Goal: Information Seeking & Learning: Learn about a topic

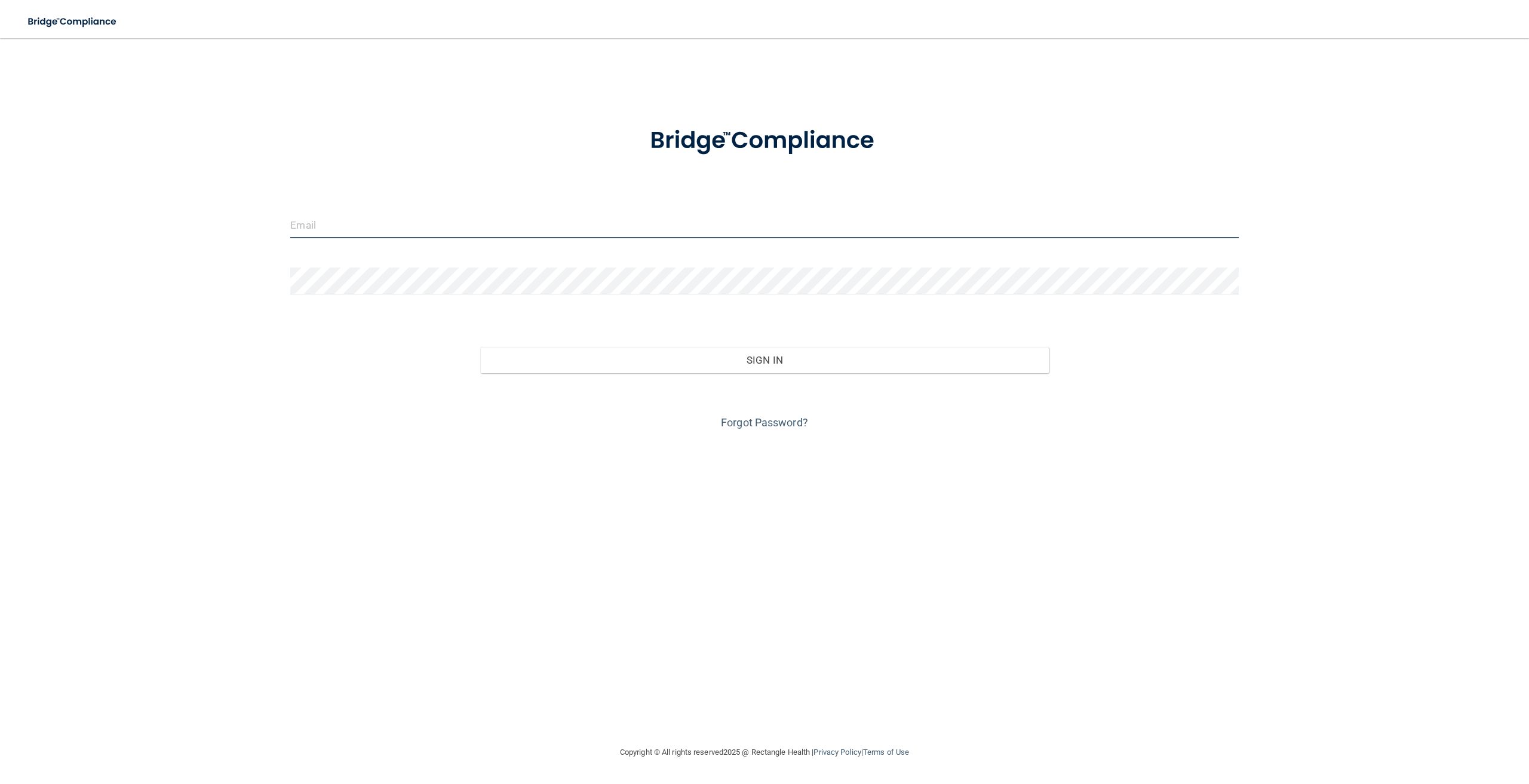
type input "[EMAIL_ADDRESS][DOMAIN_NAME]"
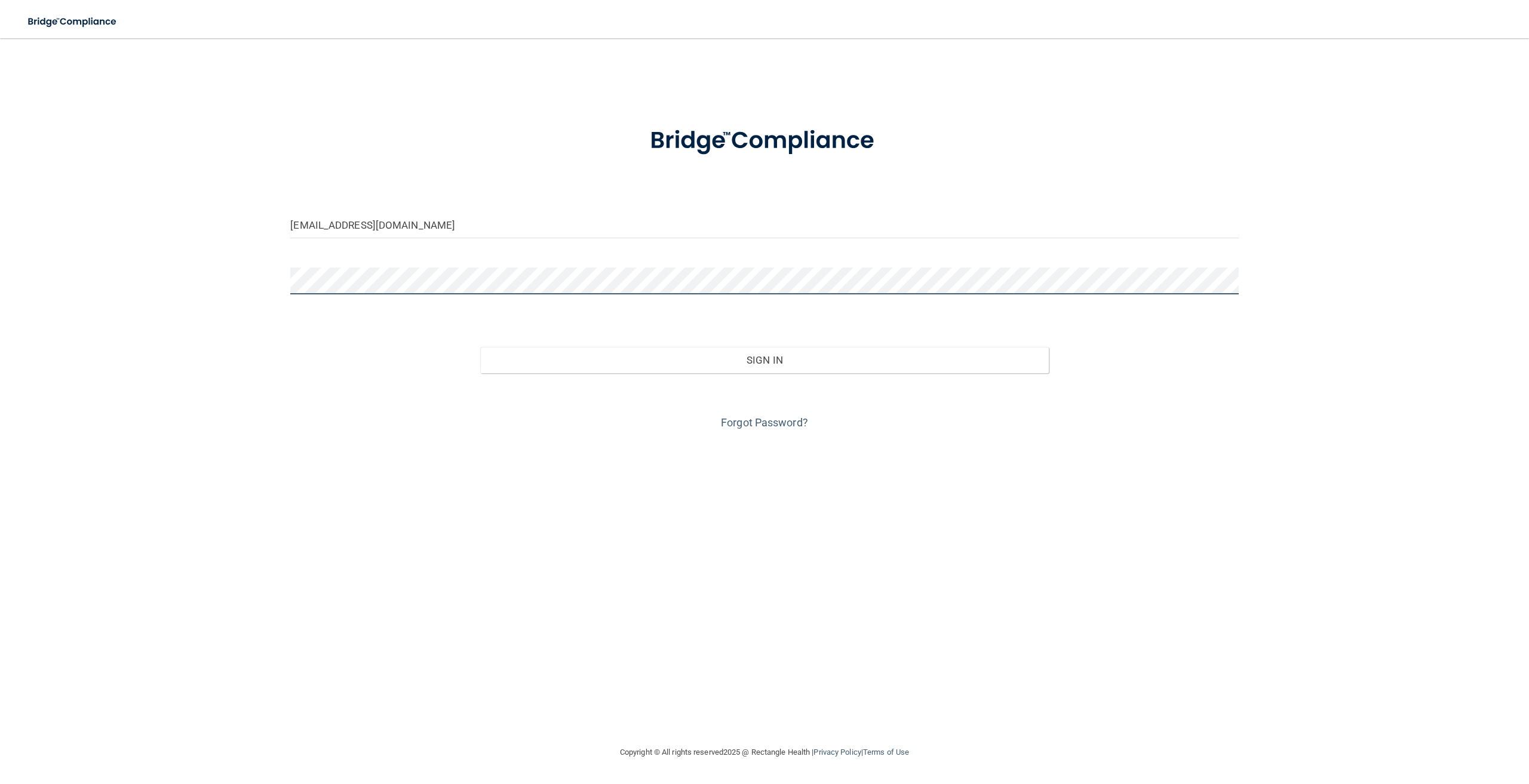
click at [233, 284] on div "brianelmergrove@gmail.com Invalid email/password. You don't have permission to …" at bounding box center [765, 392] width 1482 height 683
click at [243, 416] on div "brianelmergrove@gmail.com Invalid email/password. You don't have permission to …" at bounding box center [765, 392] width 1482 height 683
click at [750, 373] on div "Forgot Password?" at bounding box center [764, 403] width 966 height 60
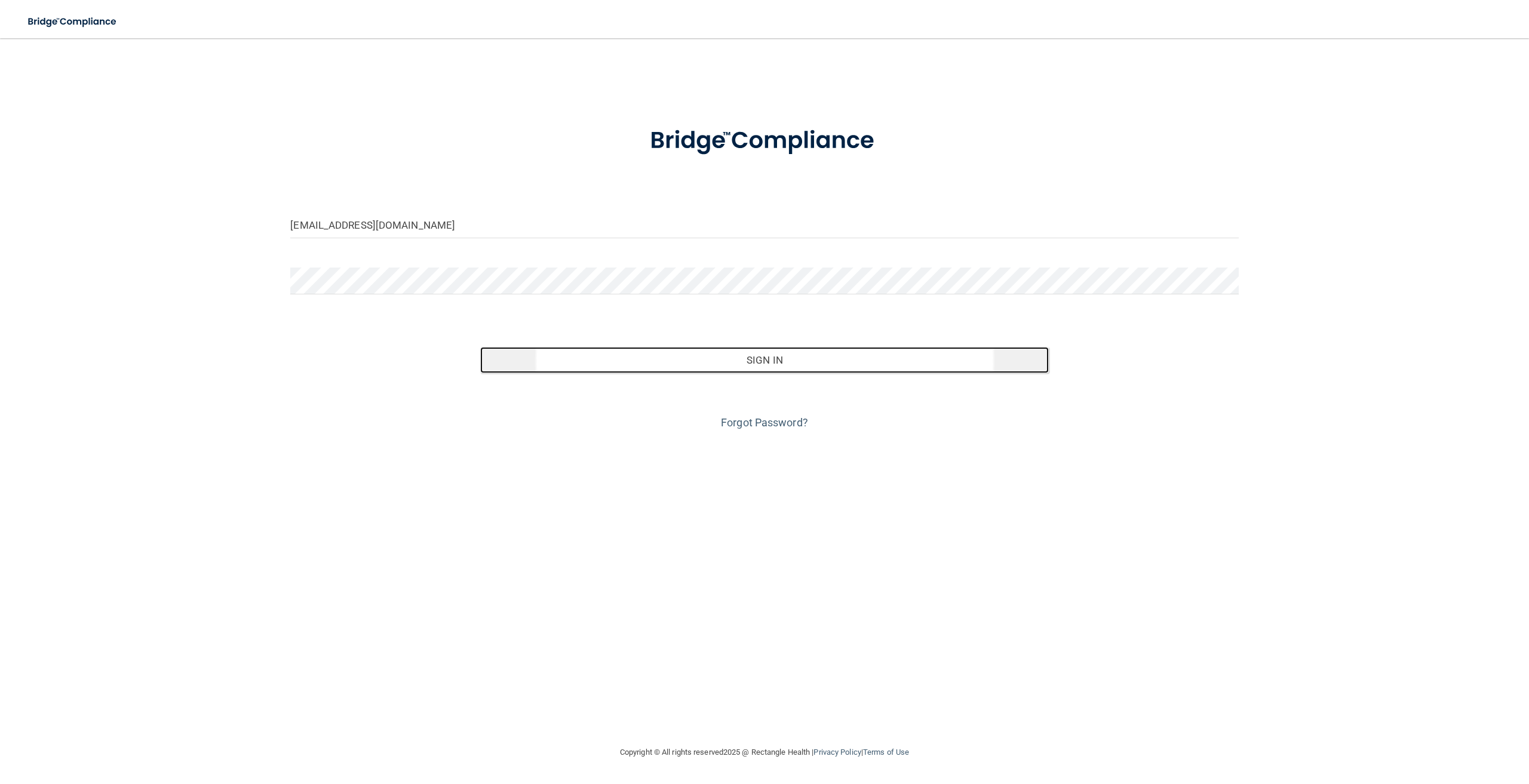
click at [752, 364] on button "Sign In" at bounding box center [765, 360] width 569 height 26
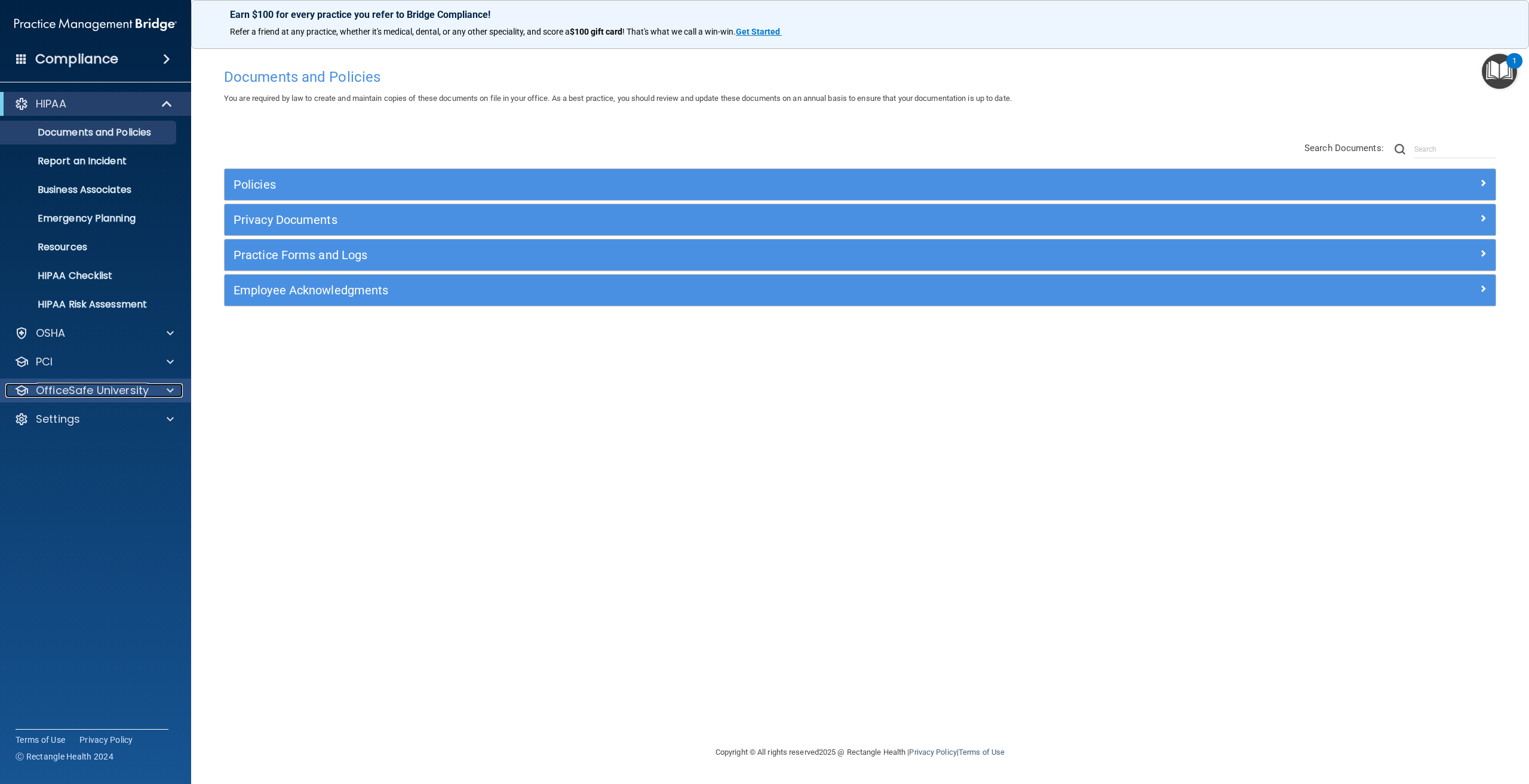
click at [59, 390] on p "OfficeSafe University" at bounding box center [92, 391] width 113 height 15
click at [68, 449] on p "OSHA Training" at bounding box center [56, 448] width 97 height 12
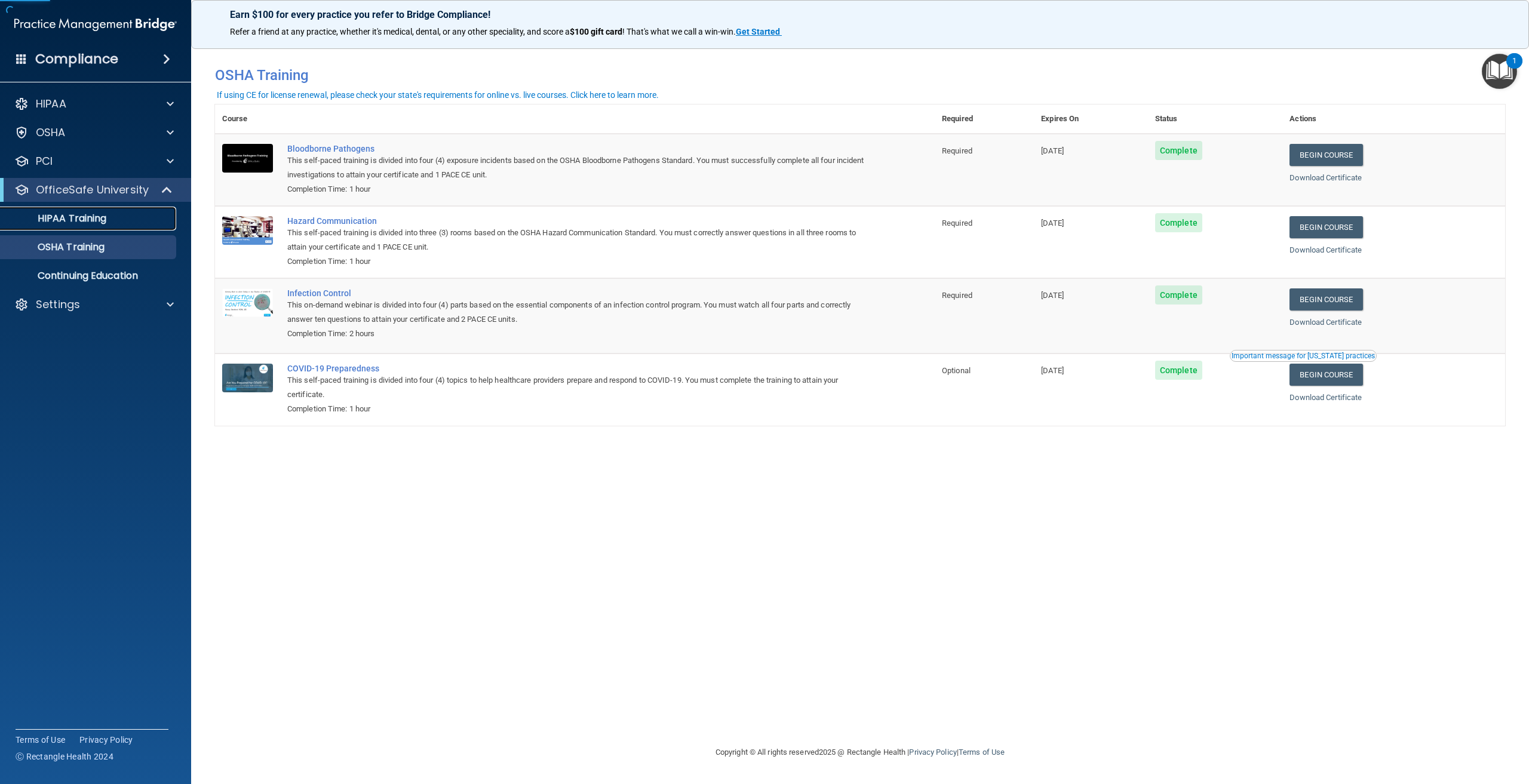
click at [90, 218] on p "HIPAA Training" at bounding box center [57, 218] width 99 height 12
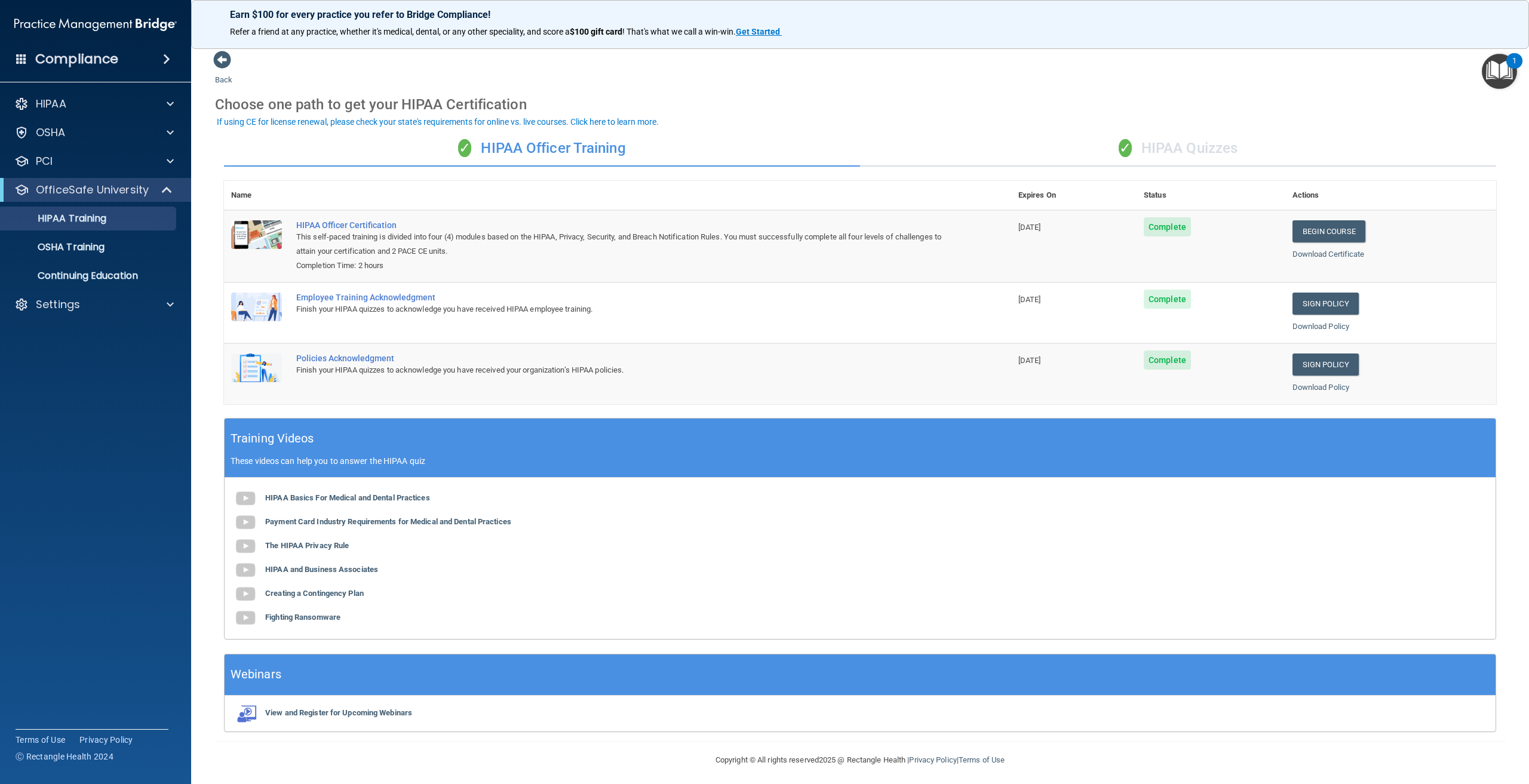
click at [1193, 148] on div "✓ HIPAA Quizzes" at bounding box center [1178, 149] width 636 height 36
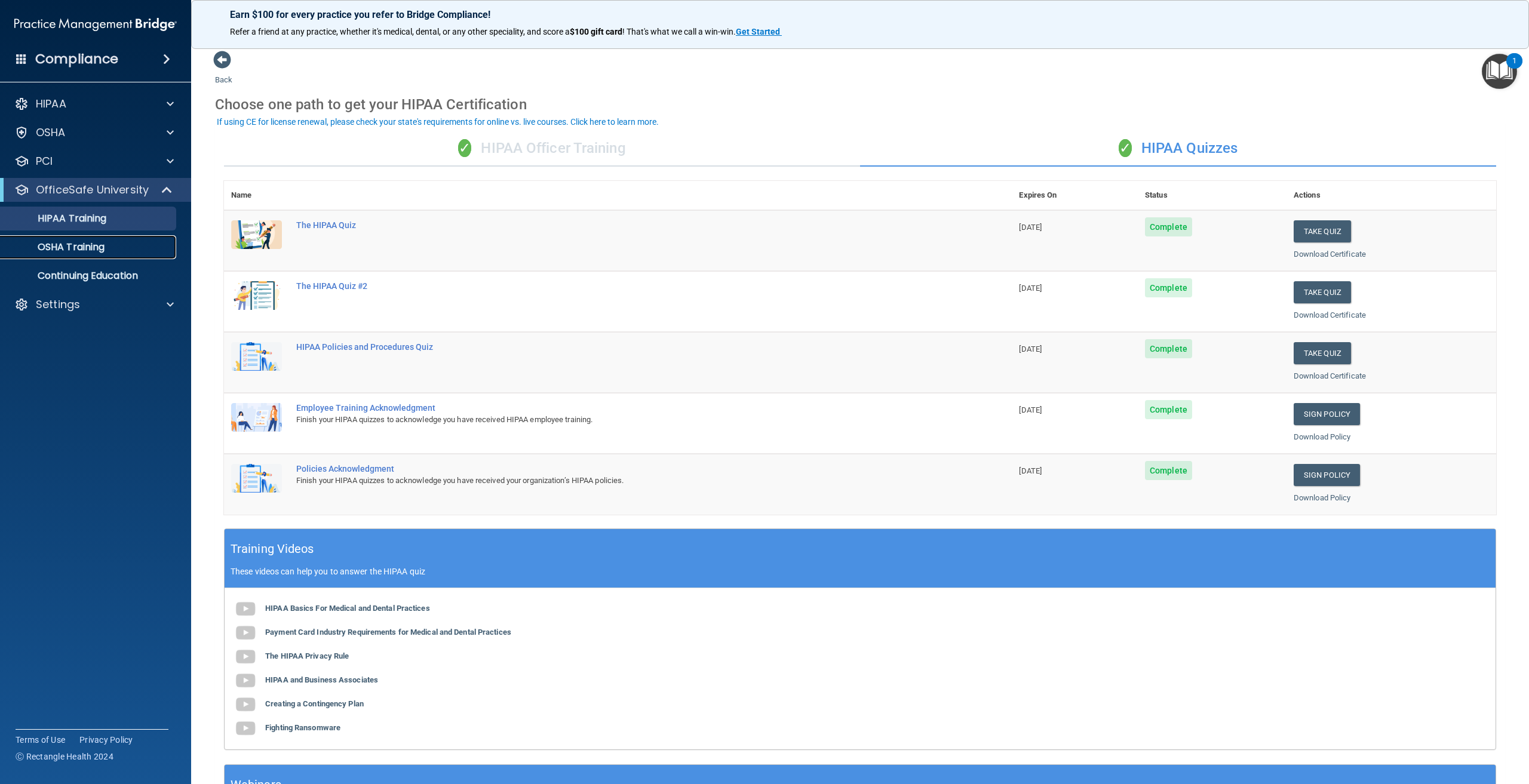
click at [98, 250] on p "OSHA Training" at bounding box center [56, 247] width 97 height 12
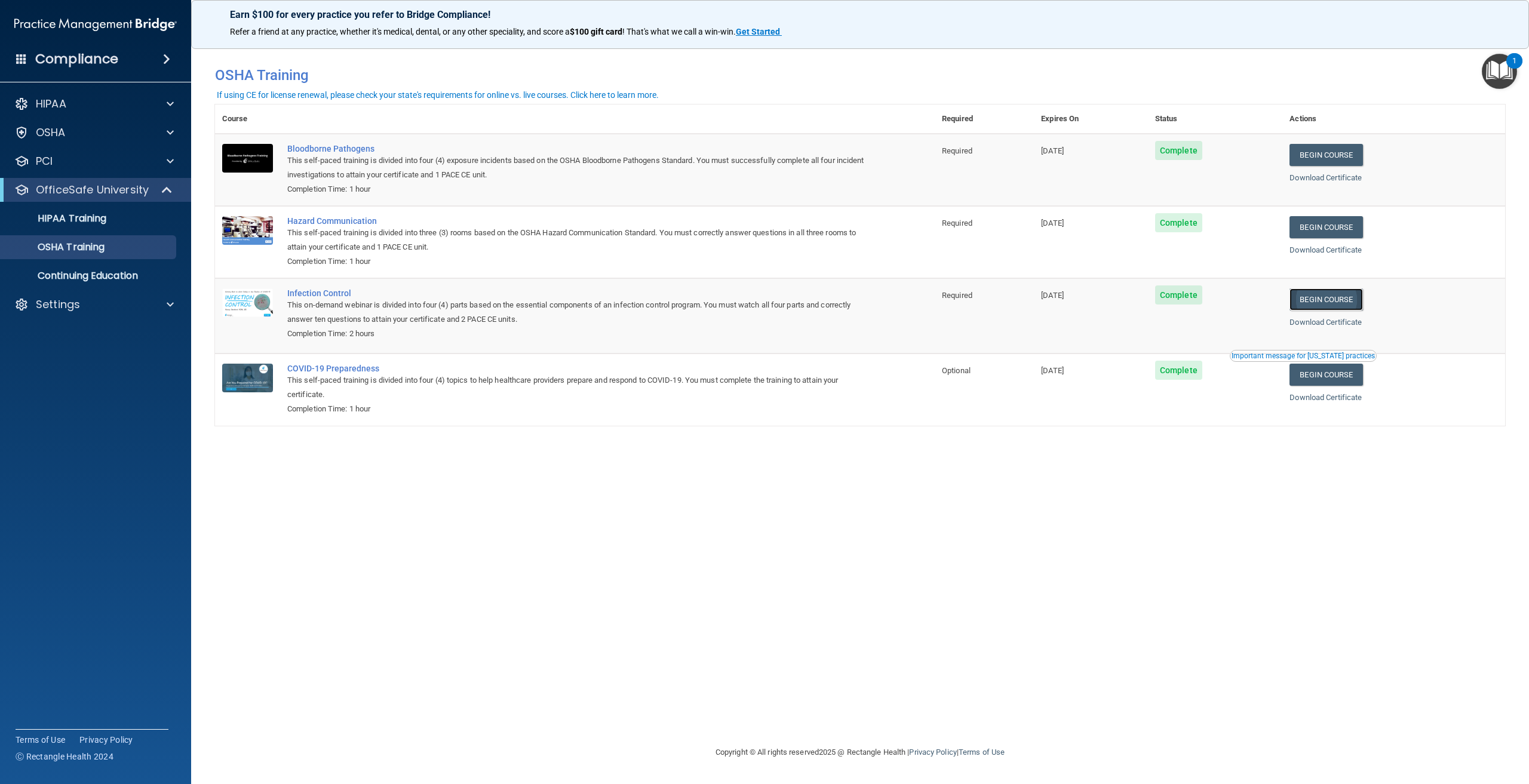
click at [1320, 300] on link "Begin Course" at bounding box center [1326, 299] width 73 height 22
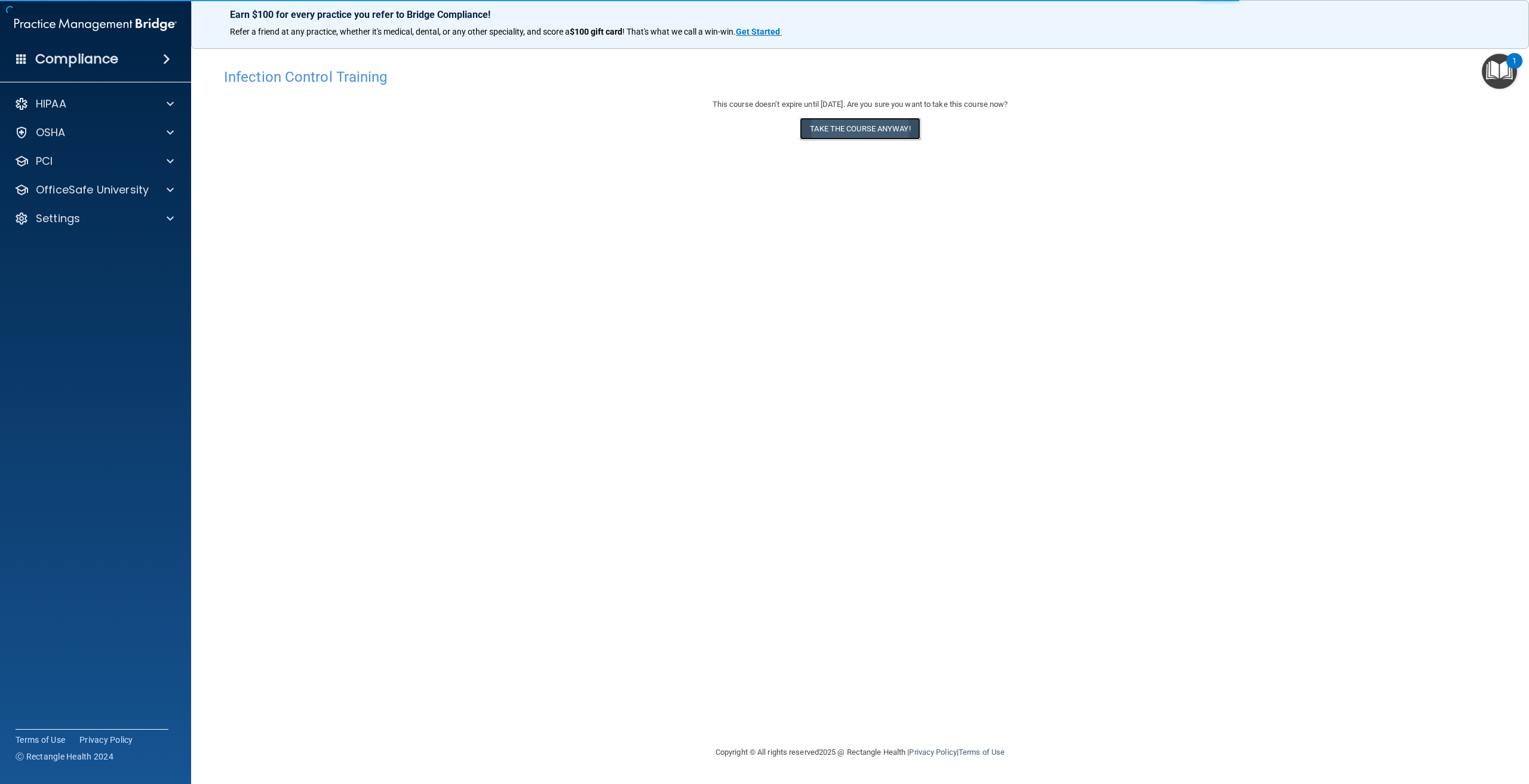
click at [873, 136] on button "Take the course anyway!" at bounding box center [860, 129] width 120 height 22
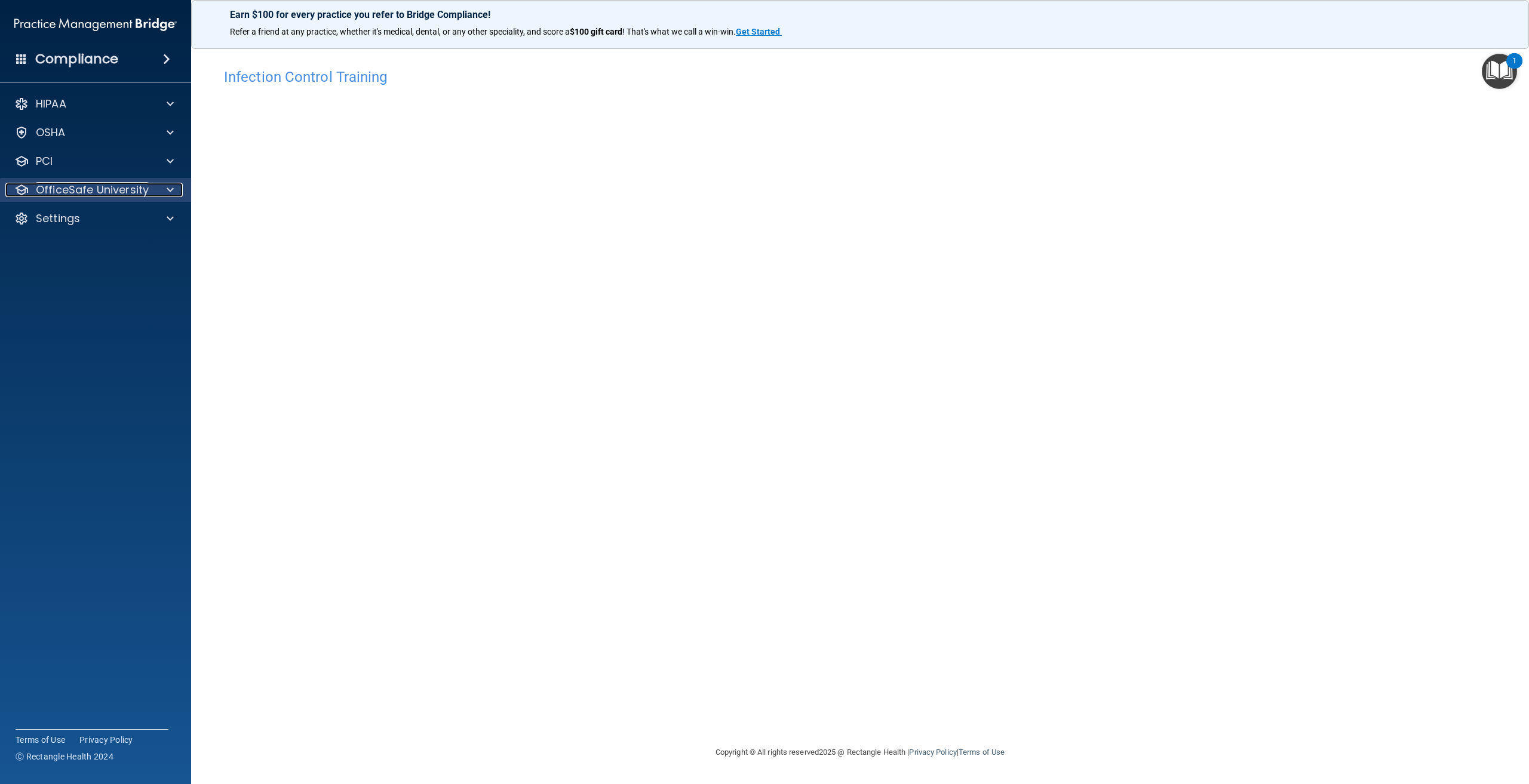
click at [50, 186] on p "OfficeSafe University" at bounding box center [92, 190] width 113 height 15
click at [78, 246] on p "OSHA Training" at bounding box center [56, 247] width 97 height 12
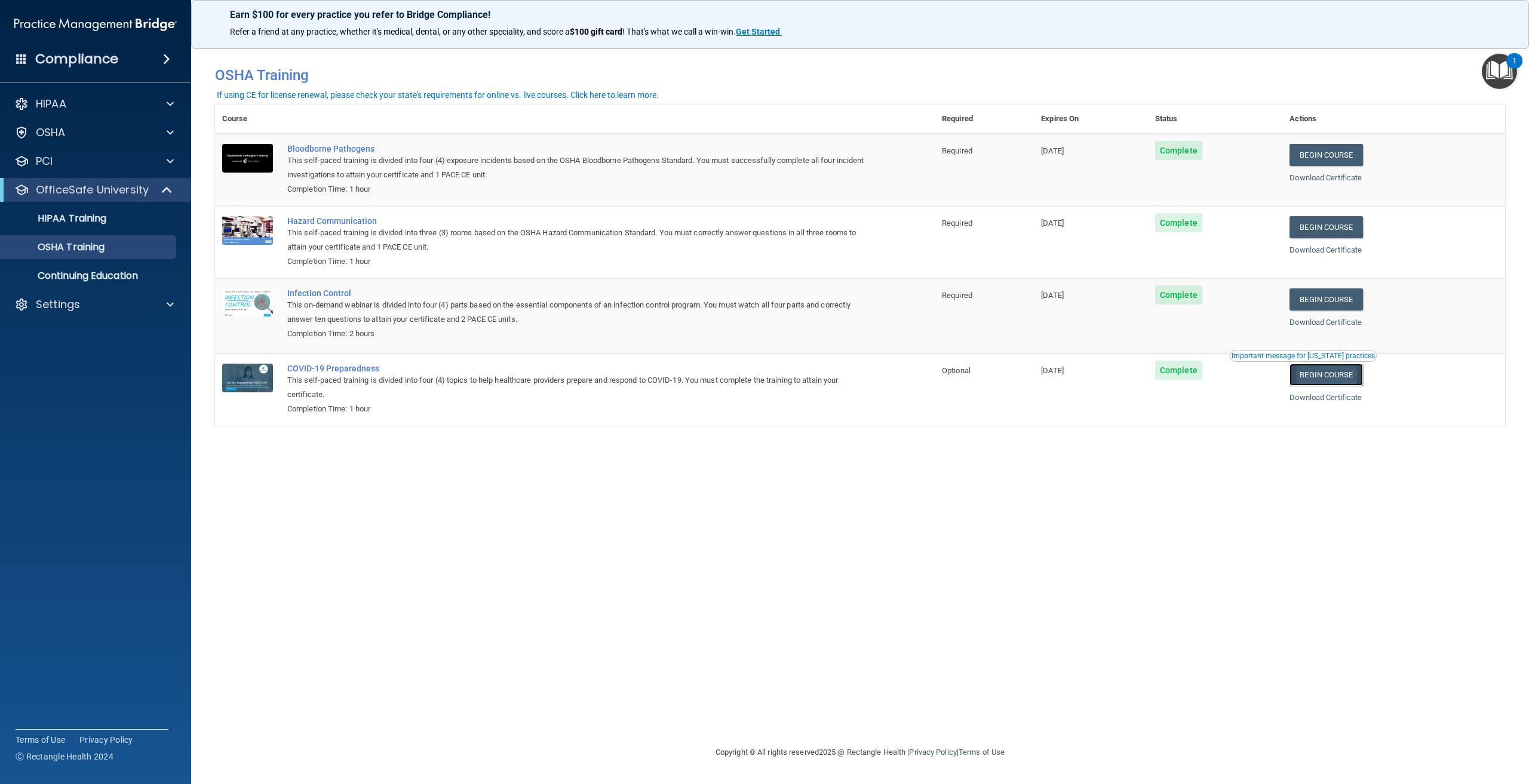
click at [1351, 374] on link "Begin Course" at bounding box center [1326, 374] width 73 height 22
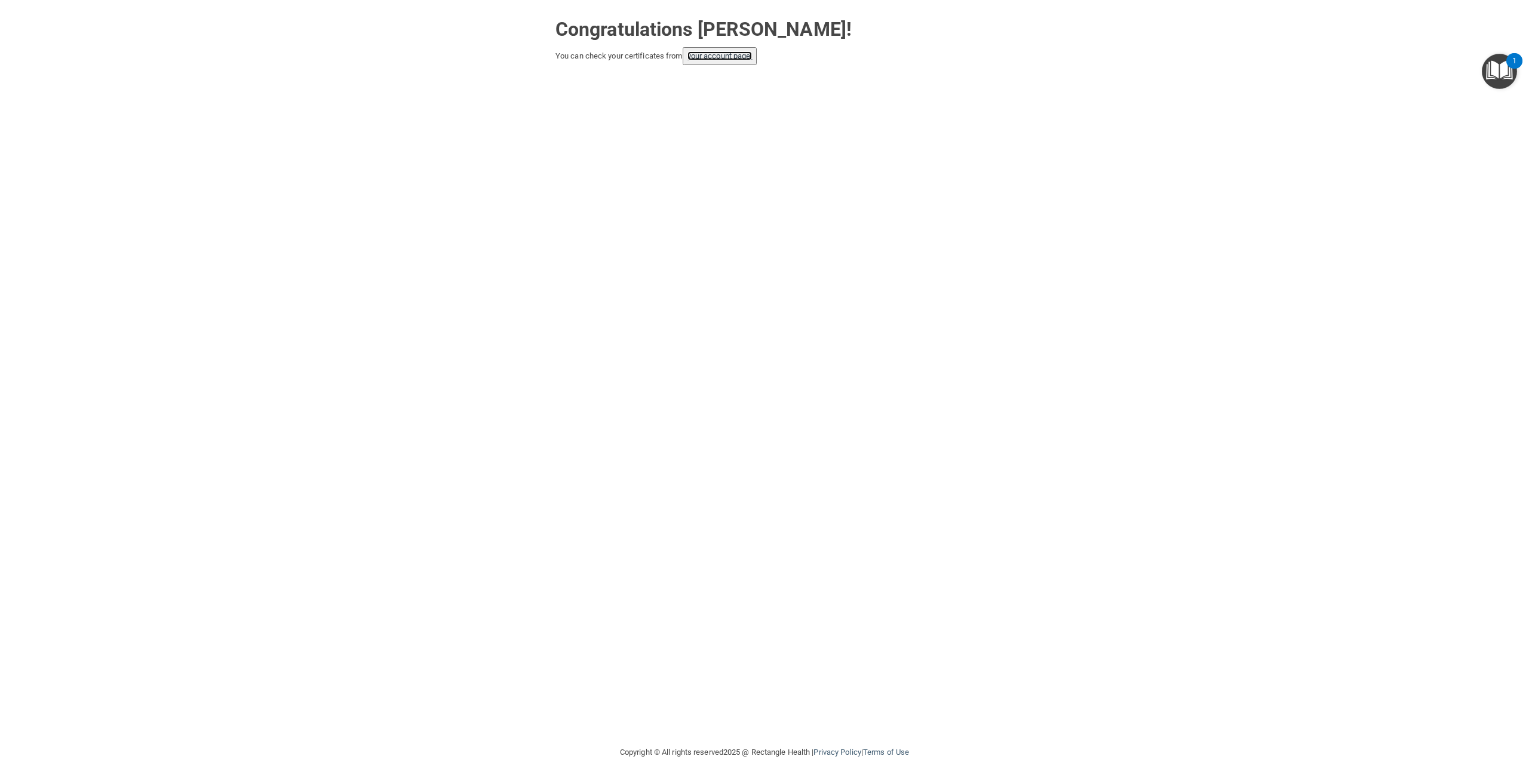
click at [728, 56] on link "your account page!" at bounding box center [720, 55] width 65 height 9
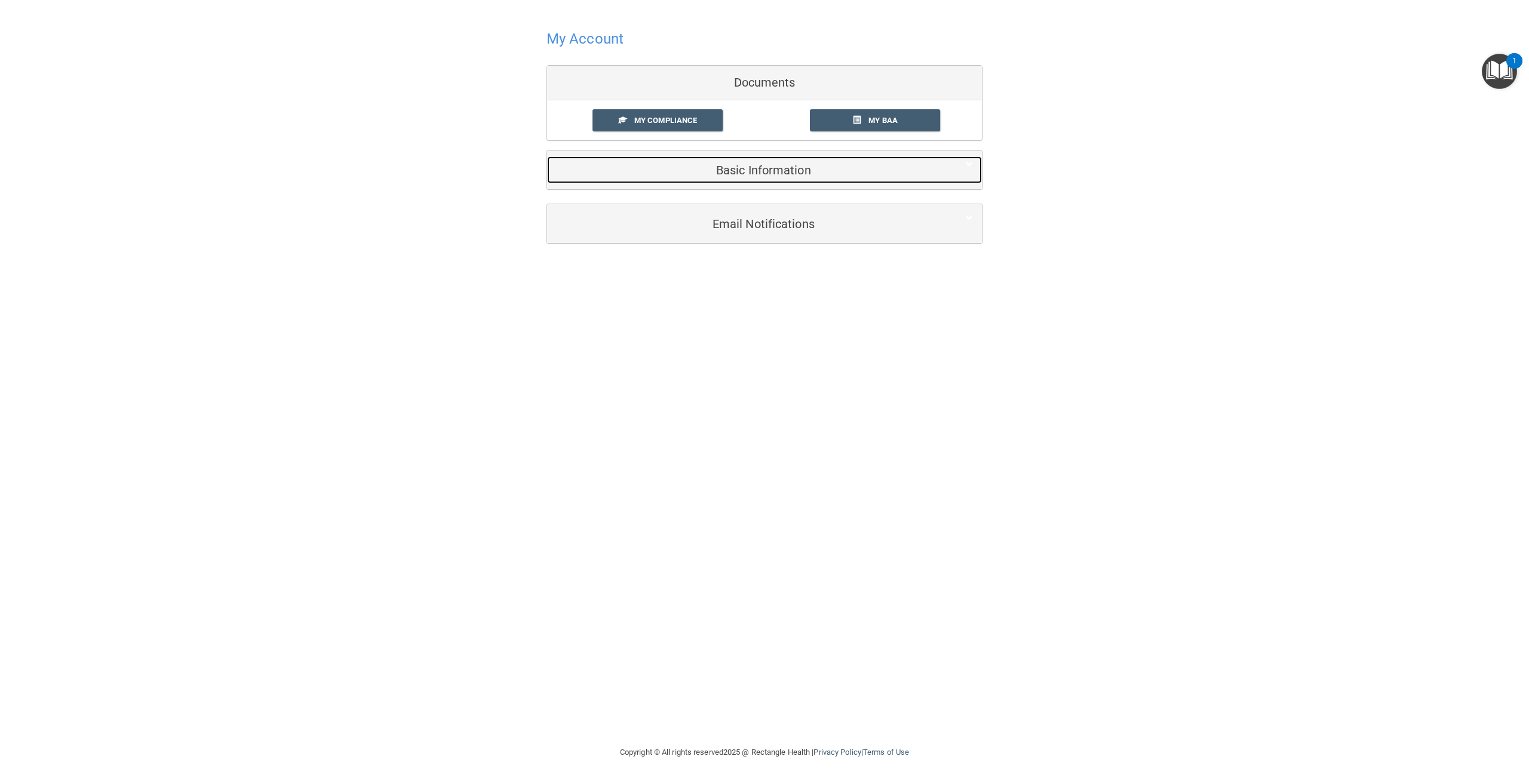
click at [757, 171] on h5 "Basic Information" at bounding box center [746, 171] width 380 height 13
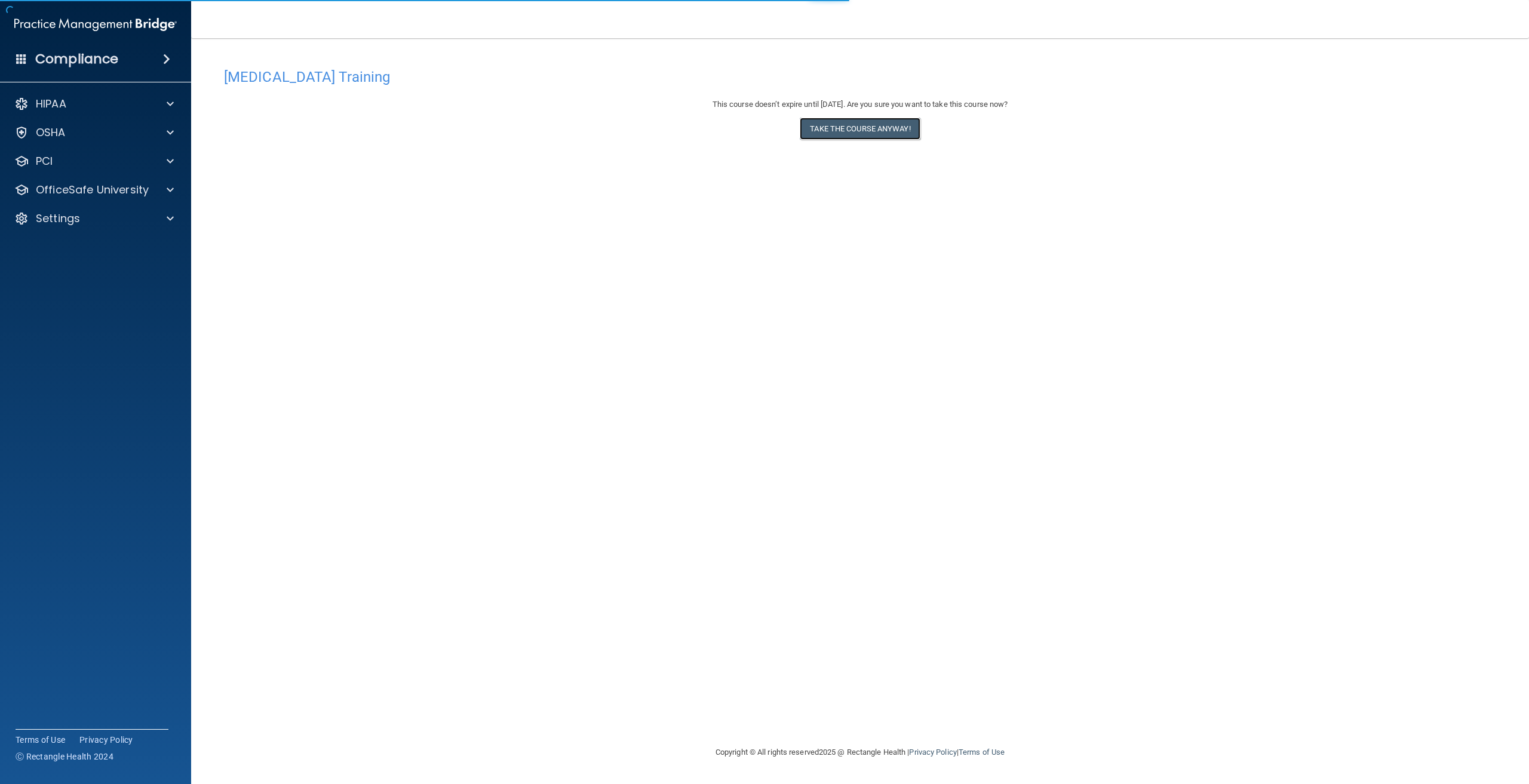
click at [825, 131] on button "Take the course anyway!" at bounding box center [860, 129] width 120 height 22
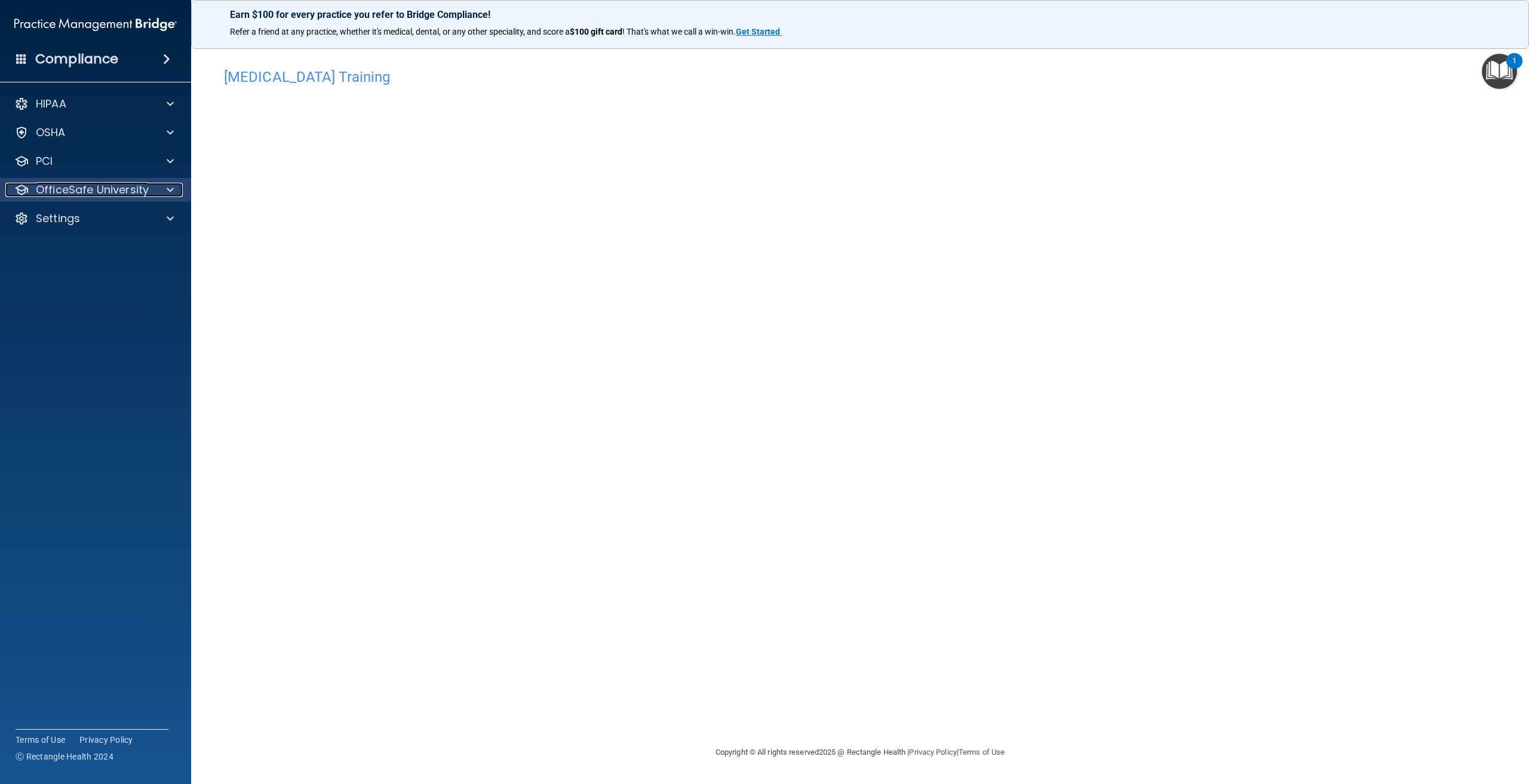
click at [72, 188] on p "OfficeSafe University" at bounding box center [92, 190] width 113 height 15
click at [68, 248] on p "OSHA Training" at bounding box center [56, 247] width 97 height 12
